Goal: Task Accomplishment & Management: Manage account settings

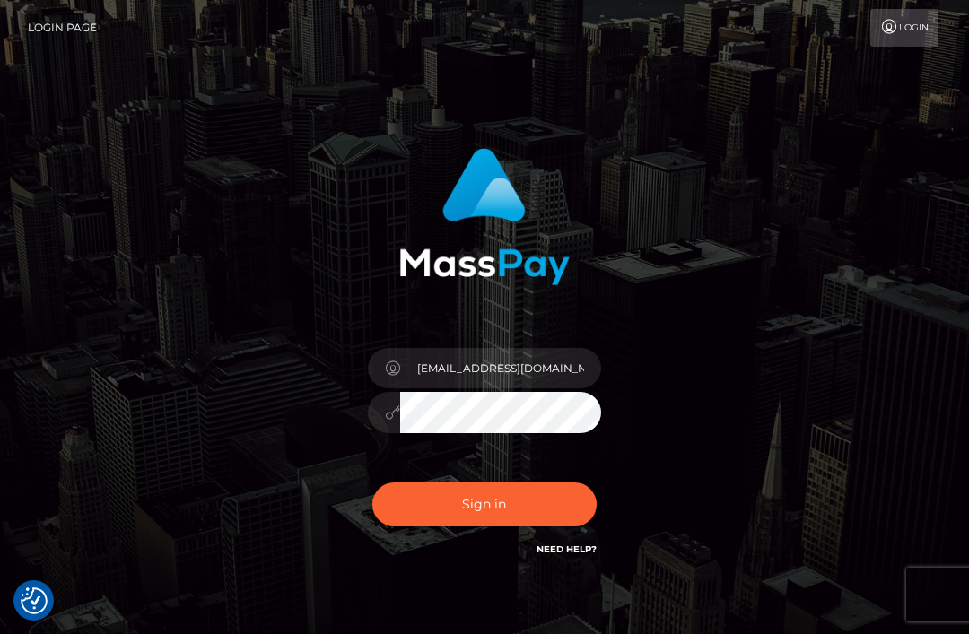
click at [527, 488] on button "Sign in" at bounding box center [484, 505] width 224 height 44
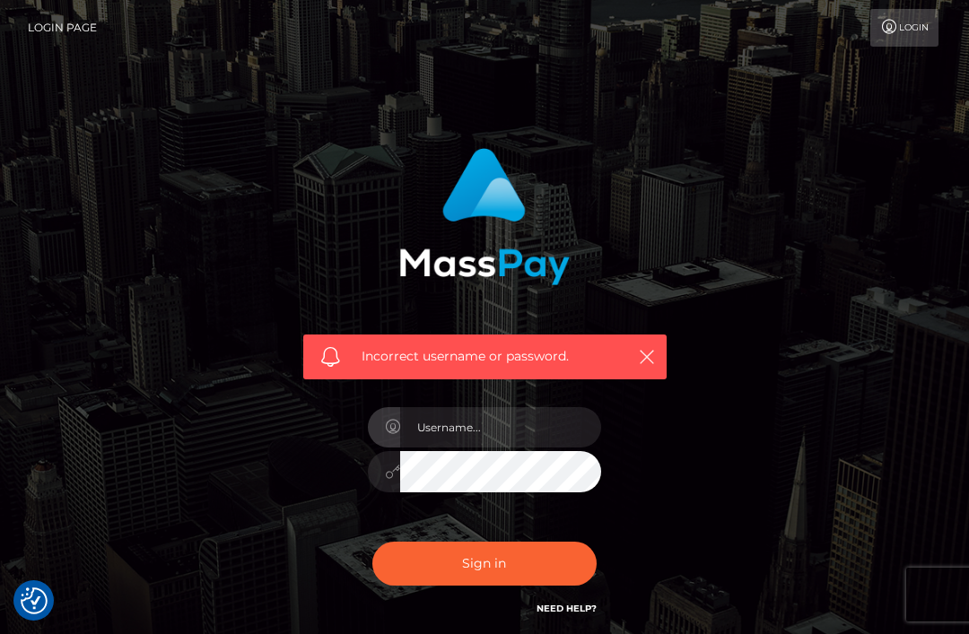
click at [903, 25] on link "Login" at bounding box center [904, 28] width 68 height 38
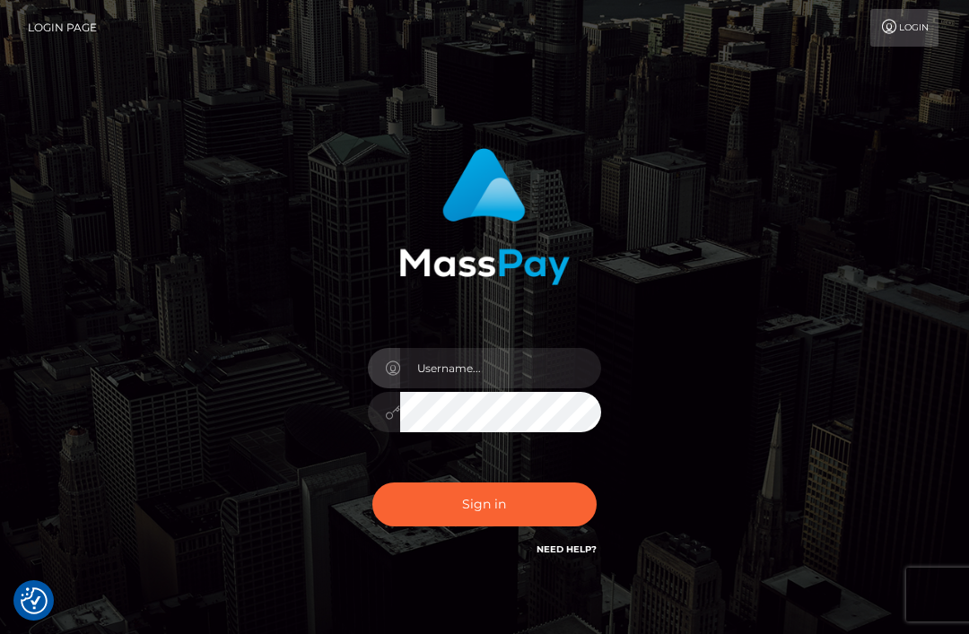
scroll to position [202, 0]
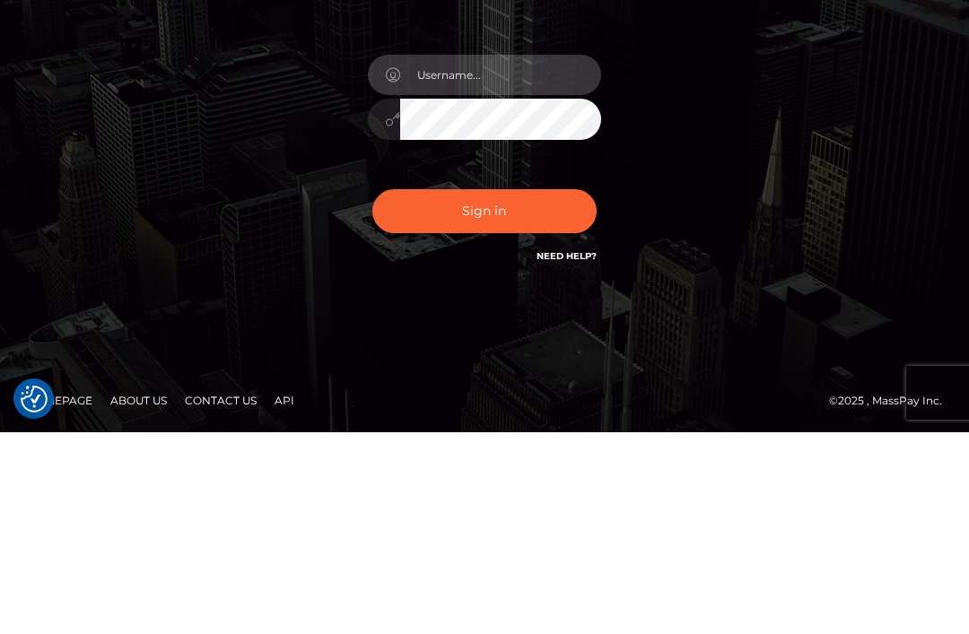
type input "[EMAIL_ADDRESS][DOMAIN_NAME]"
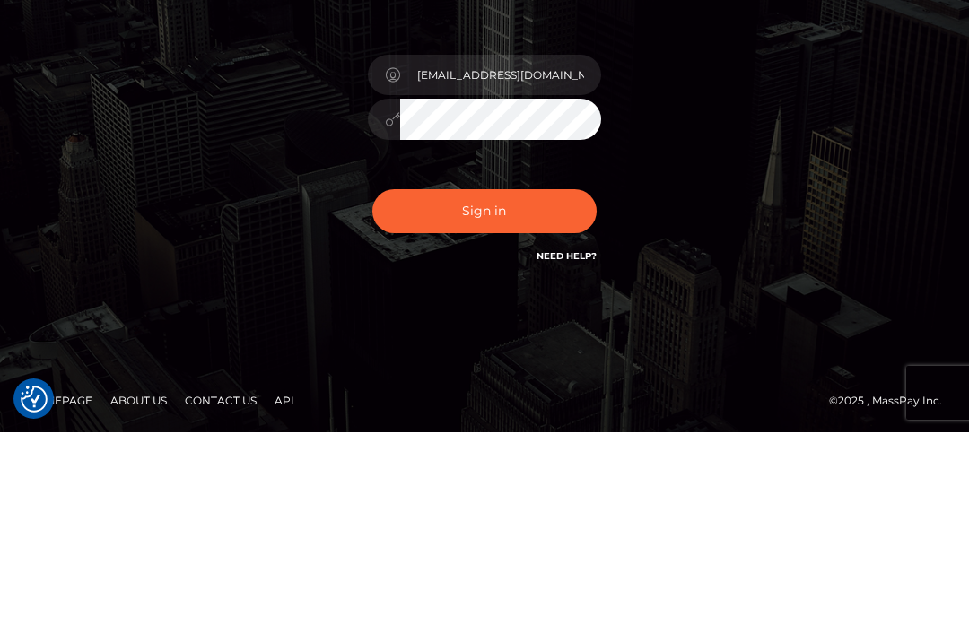
scroll to position [90, 0]
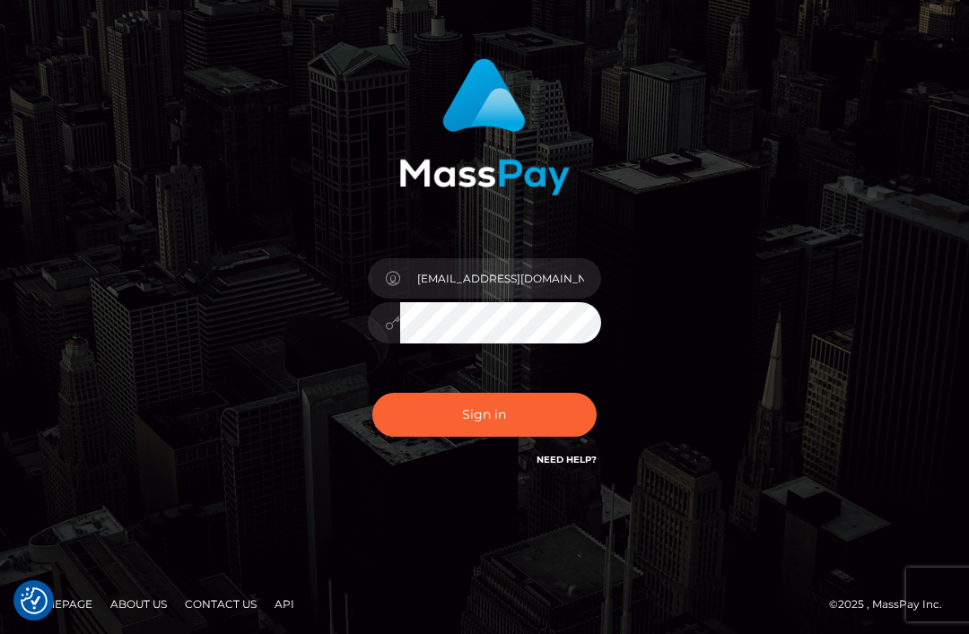
click at [409, 404] on button "Sign in" at bounding box center [484, 415] width 224 height 44
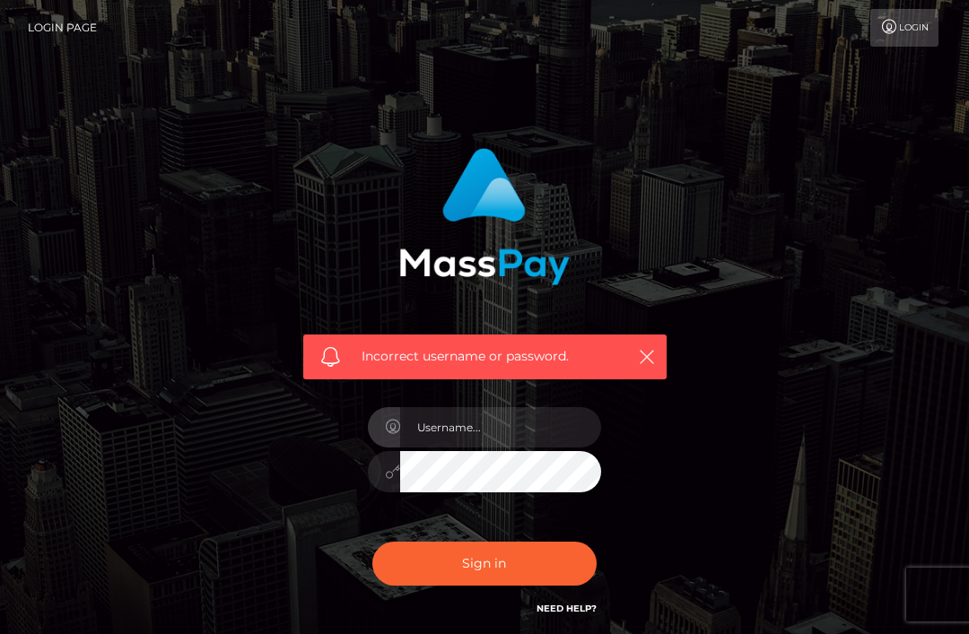
scroll to position [260, 0]
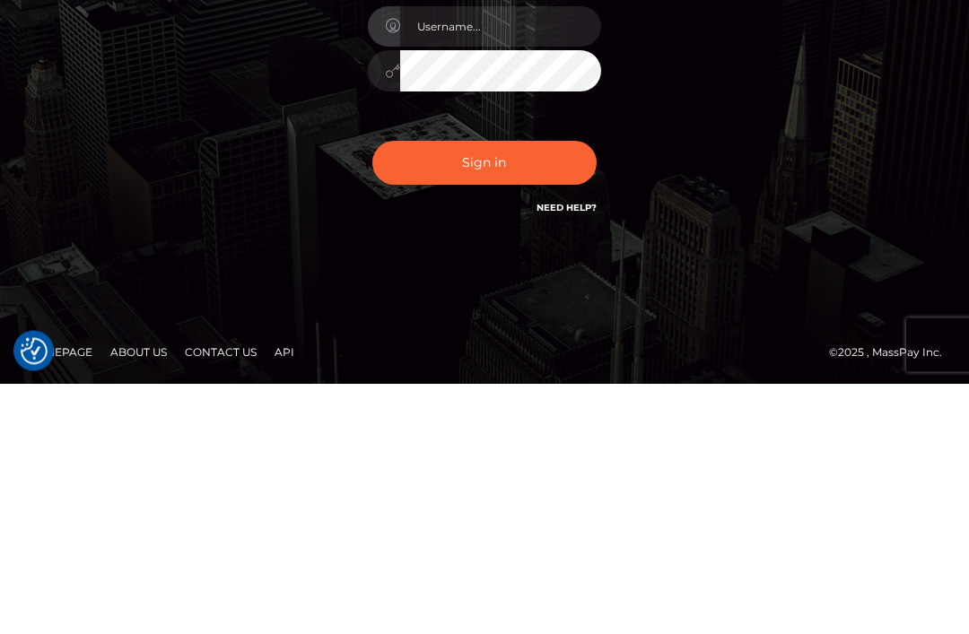
click at [111, 189] on div "Incorrect username or password." at bounding box center [484, 242] width 861 height 516
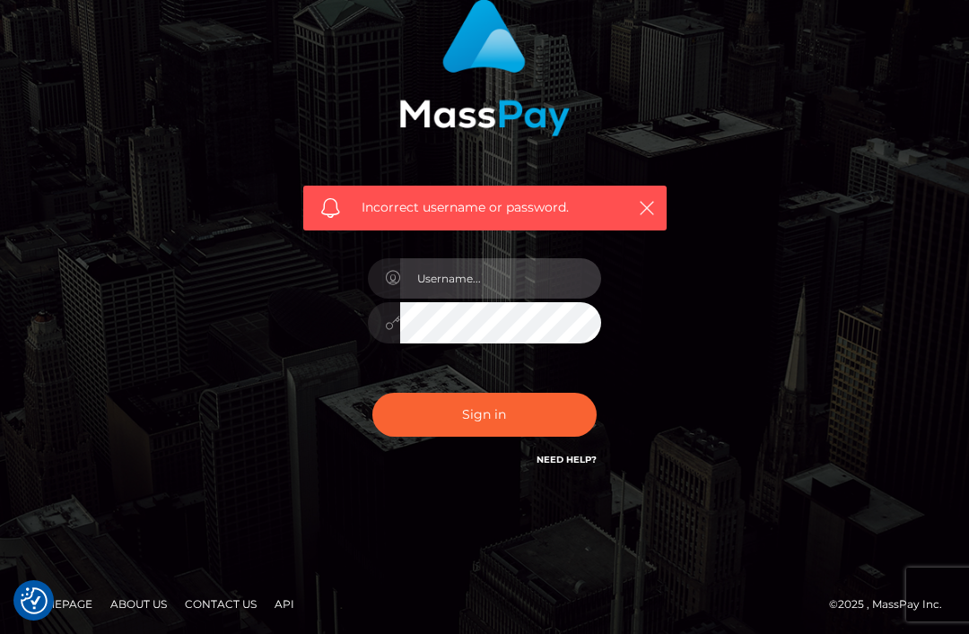
click at [518, 281] on input "text" at bounding box center [500, 278] width 201 height 40
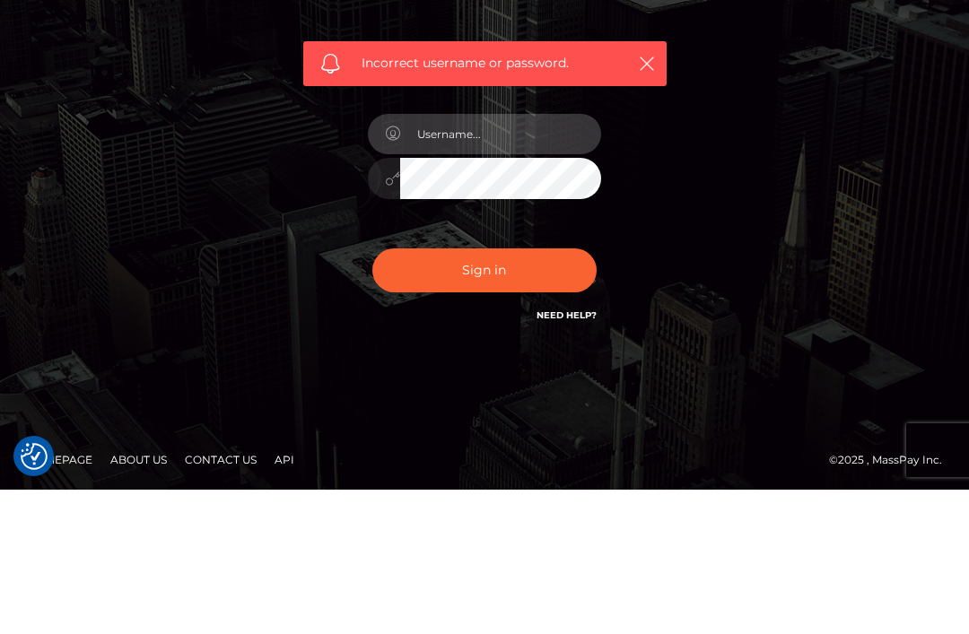
type input "[EMAIL_ADDRESS][DOMAIN_NAME]"
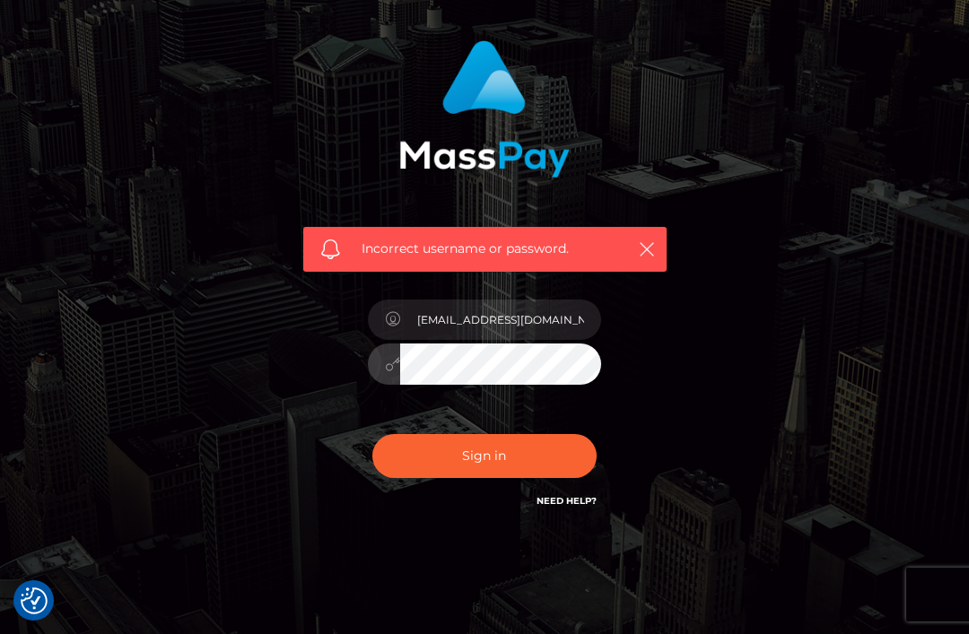
scroll to position [0, 0]
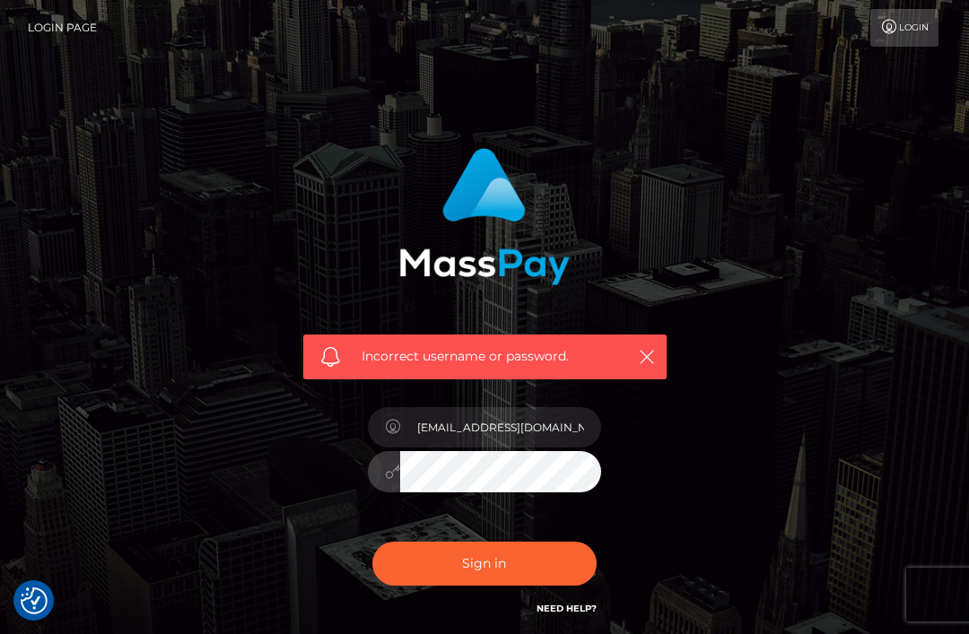
click at [38, 136] on div "Incorrect username or password. miyuchan176@gmail.com" at bounding box center [484, 392] width 969 height 785
click at [570, 612] on link "Need Help?" at bounding box center [566, 609] width 60 height 12
click at [588, 603] on link "Need Help?" at bounding box center [566, 609] width 60 height 12
click at [917, 25] on link "Login" at bounding box center [904, 28] width 68 height 38
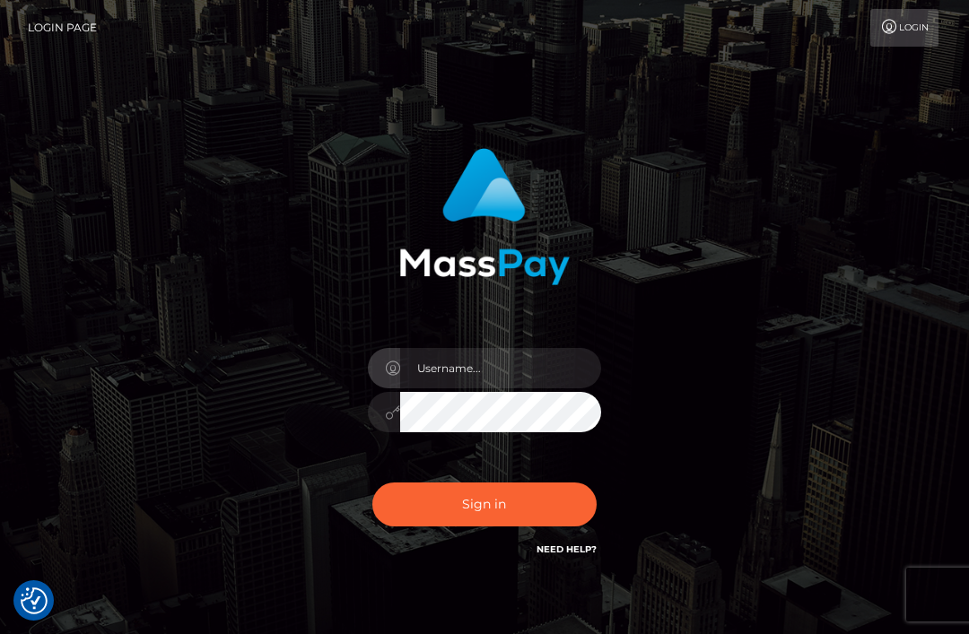
scroll to position [202, 0]
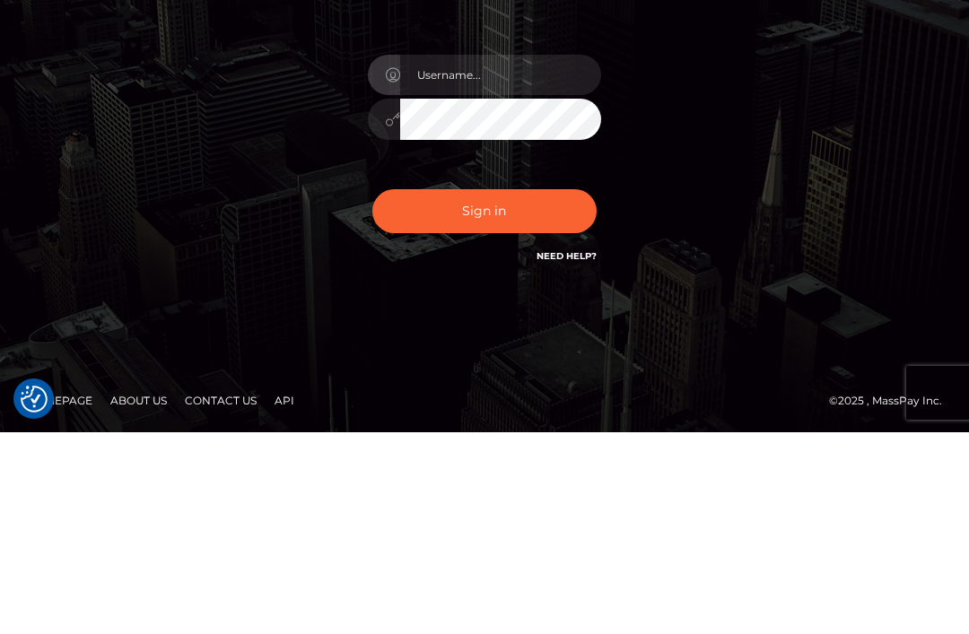
click at [507, 257] on input "text" at bounding box center [500, 277] width 201 height 40
click at [90, 243] on div "Sign in" at bounding box center [484, 271] width 861 height 457
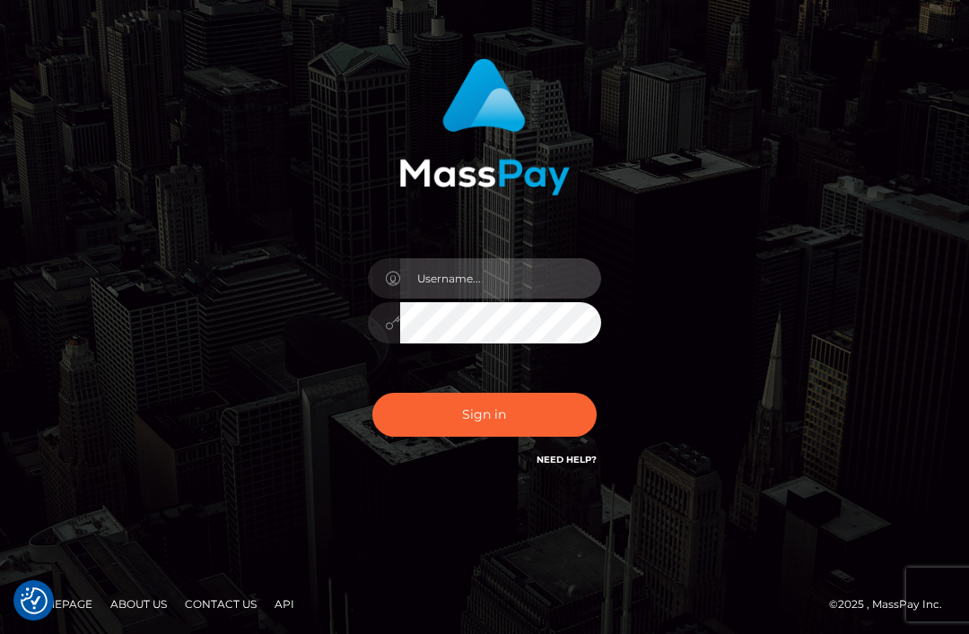
click at [525, 273] on input "text" at bounding box center [500, 278] width 201 height 40
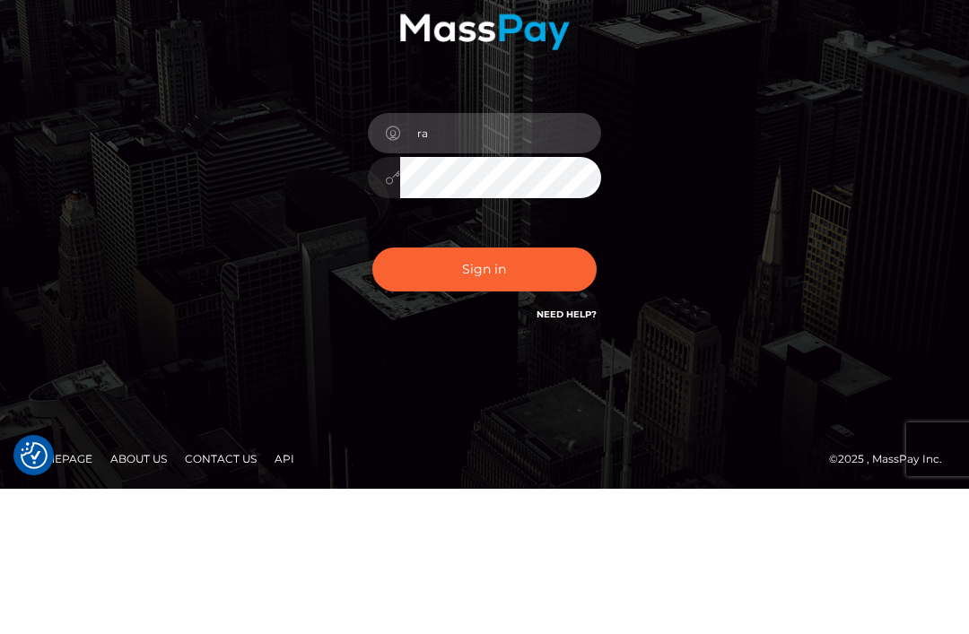
type input "r"
type input "miyuchan176@gmail.com"
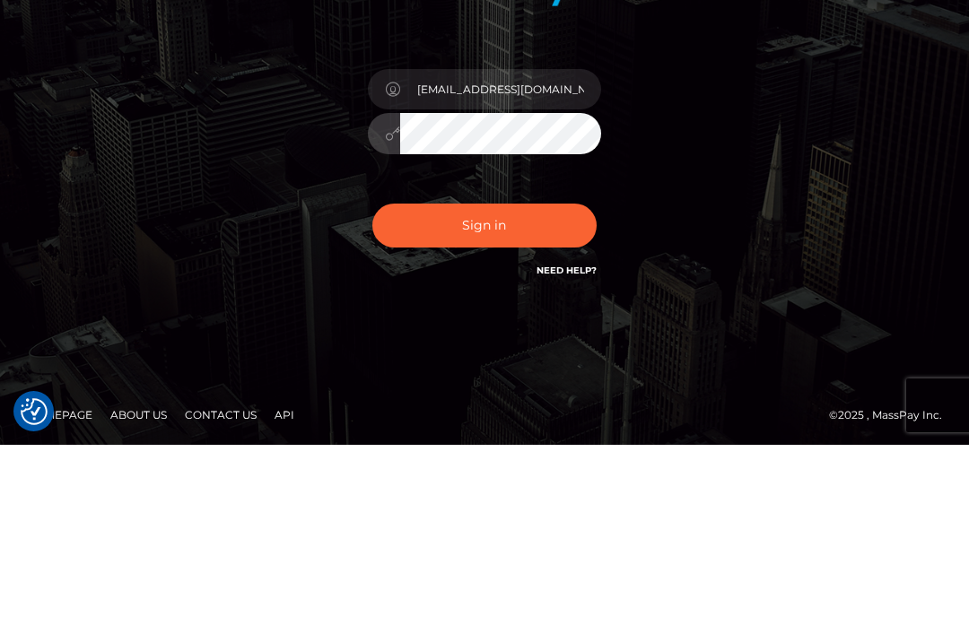
click at [471, 393] on button "Sign in" at bounding box center [484, 415] width 224 height 44
